Goal: Task Accomplishment & Management: Manage account settings

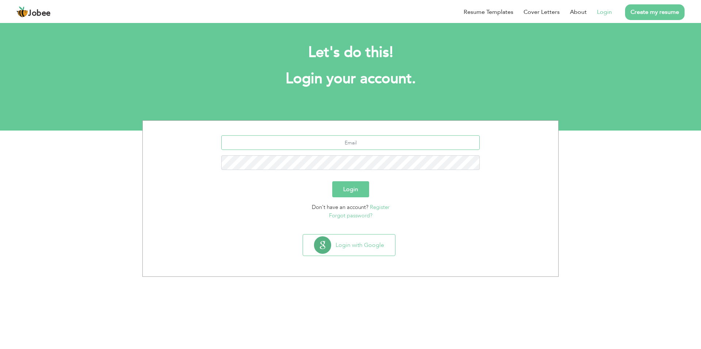
click at [339, 145] on input "text" at bounding box center [350, 142] width 259 height 15
type input "tayyabmian996@gmail.com"
click at [332, 152] on button "Login" at bounding box center [350, 189] width 37 height 16
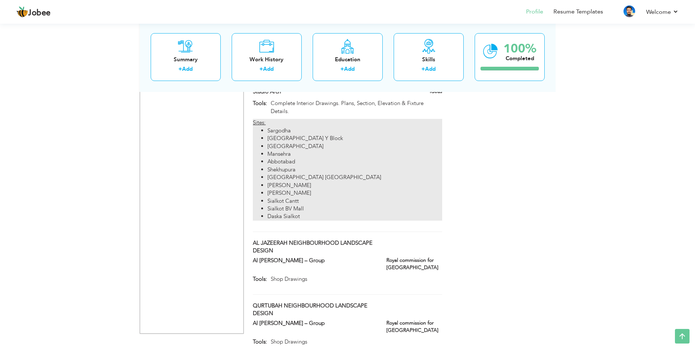
scroll to position [1610, 0]
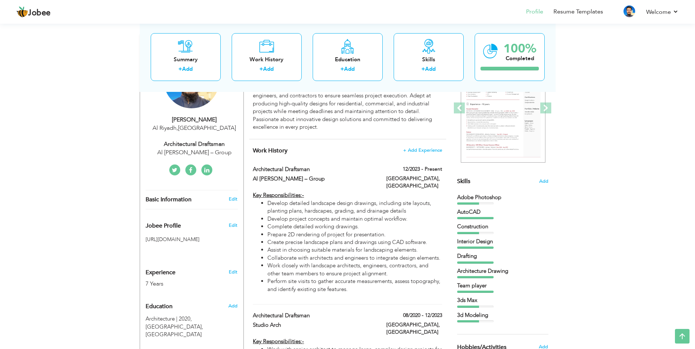
scroll to position [0, 0]
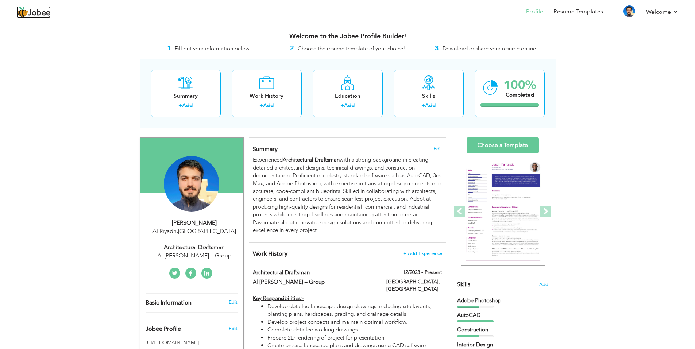
click at [30, 17] on span "Jobee" at bounding box center [39, 13] width 23 height 8
